Goal: Find contact information: Find phone

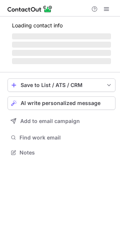
scroll to position [4, 4]
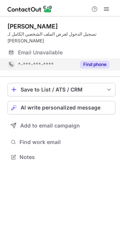
click at [103, 61] on button "Find phone" at bounding box center [95, 65] width 30 height 8
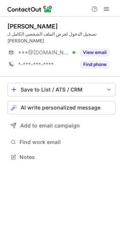
scroll to position [4, 4]
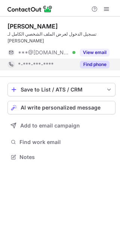
click at [103, 61] on button "Find phone" at bounding box center [95, 65] width 30 height 8
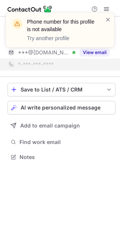
click at [6, 45] on div "notification timer" at bounding box center [6, 46] width 0 height 2
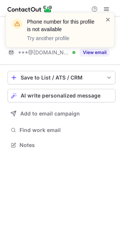
click at [109, 19] on span at bounding box center [108, 20] width 6 height 8
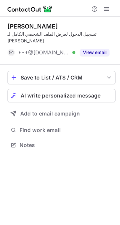
click at [94, 46] on div "Phone number for this profile is not available Try another profile Joel Faustor…" at bounding box center [60, 112] width 120 height 225
click at [94, 49] on button "View email" at bounding box center [95, 53] width 30 height 8
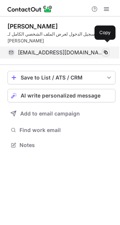
click at [109, 49] on button at bounding box center [106, 53] width 8 height 8
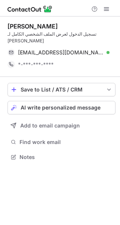
scroll to position [145, 120]
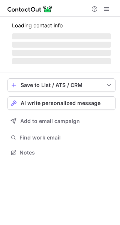
scroll to position [4, 4]
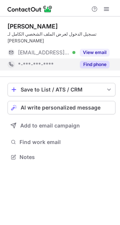
click at [97, 61] on button "Find phone" at bounding box center [95, 65] width 30 height 8
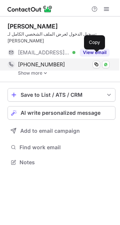
scroll to position [150, 120]
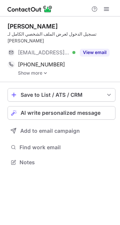
click at [38, 71] on link "Show more" at bounding box center [67, 73] width 98 height 5
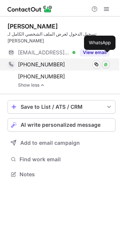
click at [107, 62] on img at bounding box center [106, 64] width 5 height 5
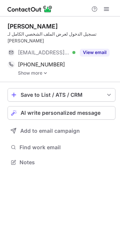
scroll to position [150, 120]
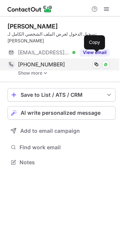
click at [42, 63] on div "+9746025824702 Copy WhatsApp" at bounding box center [59, 65] width 102 height 12
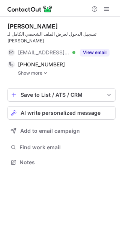
click at [39, 71] on link "Show more" at bounding box center [67, 73] width 98 height 5
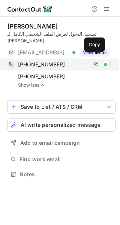
click at [95, 62] on span at bounding box center [97, 65] width 6 height 6
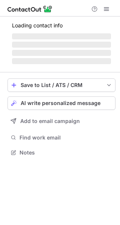
scroll to position [4, 4]
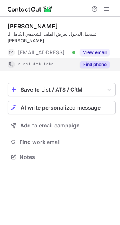
click at [99, 63] on div "Find phone" at bounding box center [93, 65] width 34 height 12
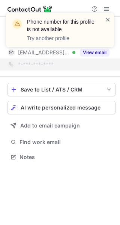
click at [109, 20] on span at bounding box center [108, 20] width 6 height 8
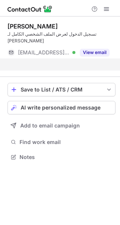
scroll to position [133, 120]
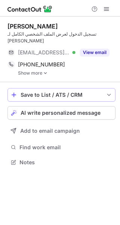
scroll to position [150, 120]
click at [41, 71] on link "Show more" at bounding box center [67, 73] width 98 height 5
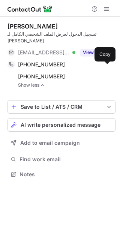
scroll to position [162, 120]
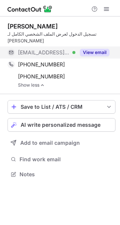
click at [94, 49] on button "View email" at bounding box center [95, 53] width 30 height 8
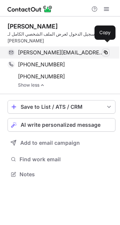
click at [105, 50] on span at bounding box center [106, 53] width 6 height 6
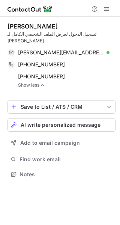
click at [38, 26] on div "Hassan Alkhiyami" at bounding box center [33, 27] width 50 height 8
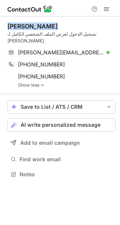
click at [38, 26] on div "Hassan Alkhiyami" at bounding box center [33, 27] width 50 height 8
copy div "Hassan Alkhiyami"
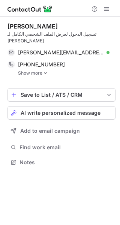
scroll to position [150, 120]
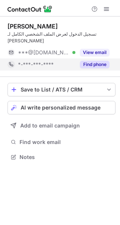
scroll to position [4, 4]
click at [99, 61] on button "Find phone" at bounding box center [95, 65] width 30 height 8
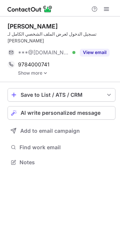
click at [37, 71] on link "Show more" at bounding box center [67, 73] width 98 height 5
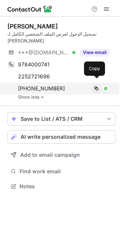
click at [97, 86] on span at bounding box center [97, 89] width 6 height 6
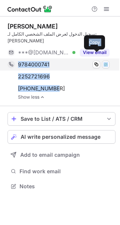
drag, startPoint x: 62, startPoint y: 82, endPoint x: 18, endPoint y: 59, distance: 49.9
click at [18, 59] on div "9784000741 Copy WhatsApp 2252721696 Copy WhatsApp +97466954529 Copy WhatsApp" at bounding box center [59, 77] width 102 height 36
copy div "9784000741 Copy WhatsApp 2252721696 Copy WhatsApp +97466954529"
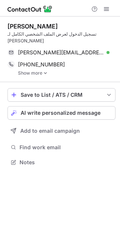
scroll to position [150, 120]
click at [35, 71] on link "Show more" at bounding box center [67, 73] width 98 height 5
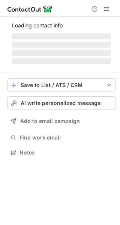
scroll to position [4, 4]
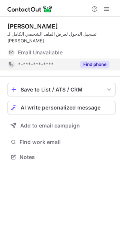
click at [103, 61] on button "Find phone" at bounding box center [95, 65] width 30 height 8
click at [101, 61] on button "Find phone" at bounding box center [95, 65] width 30 height 8
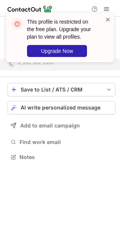
click at [106, 18] on span at bounding box center [108, 20] width 6 height 8
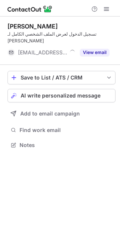
scroll to position [133, 120]
